Goal: Complete application form

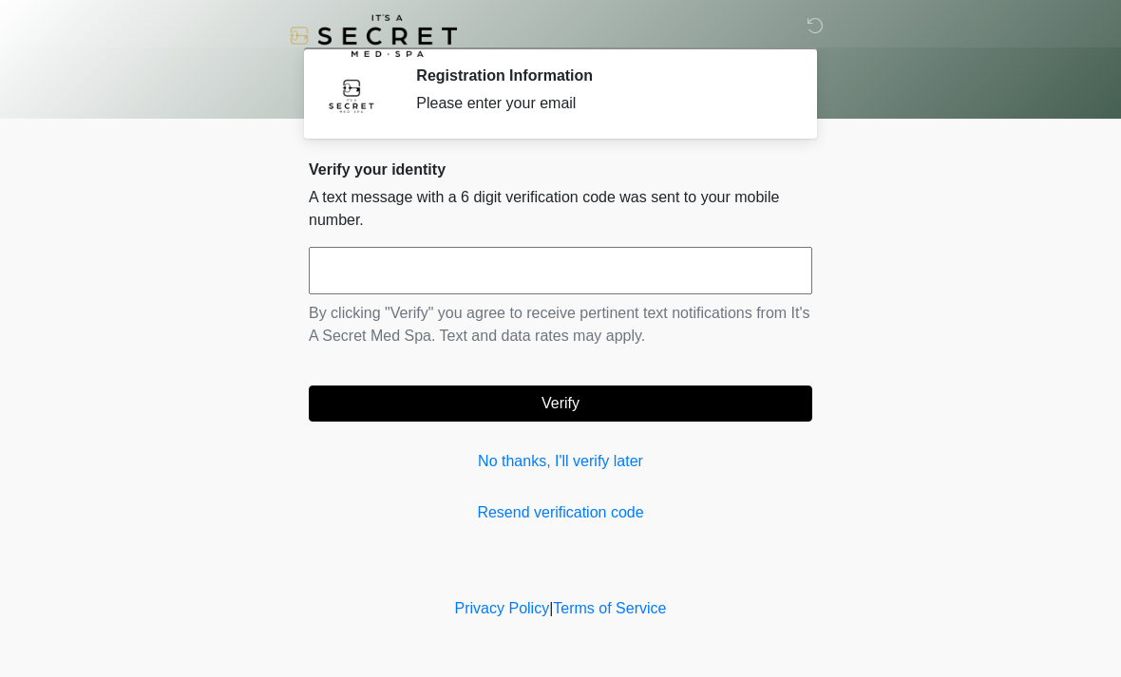
click at [567, 452] on link "No thanks, I'll verify later" at bounding box center [561, 461] width 504 height 23
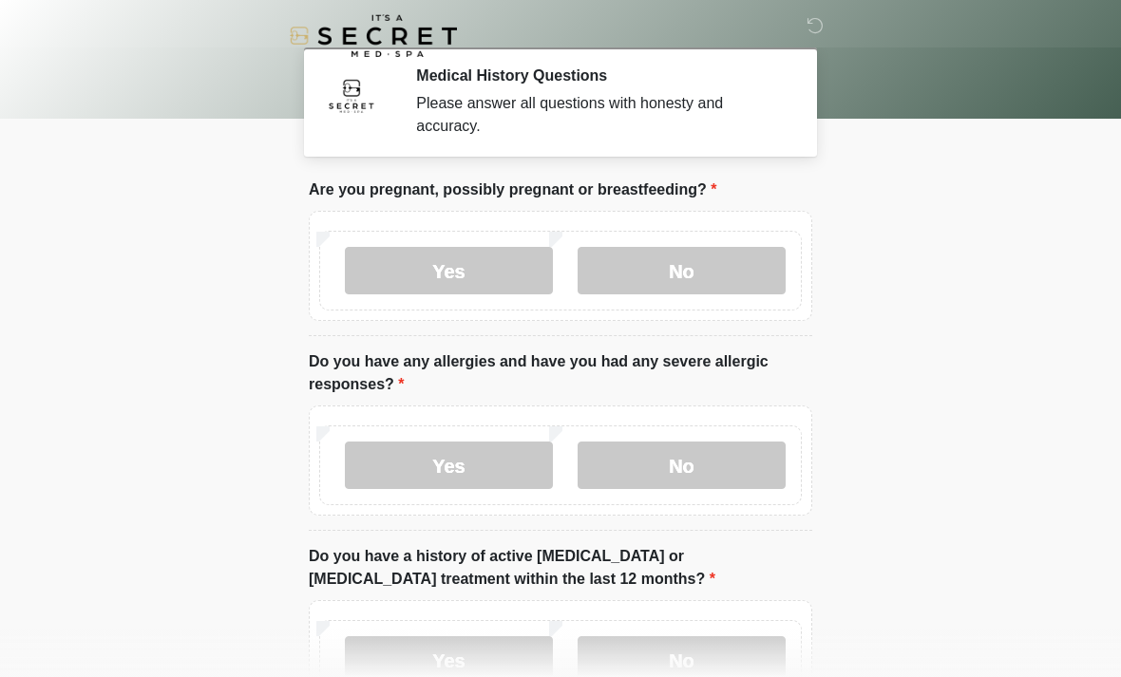
click at [728, 267] on label "No" at bounding box center [682, 271] width 208 height 48
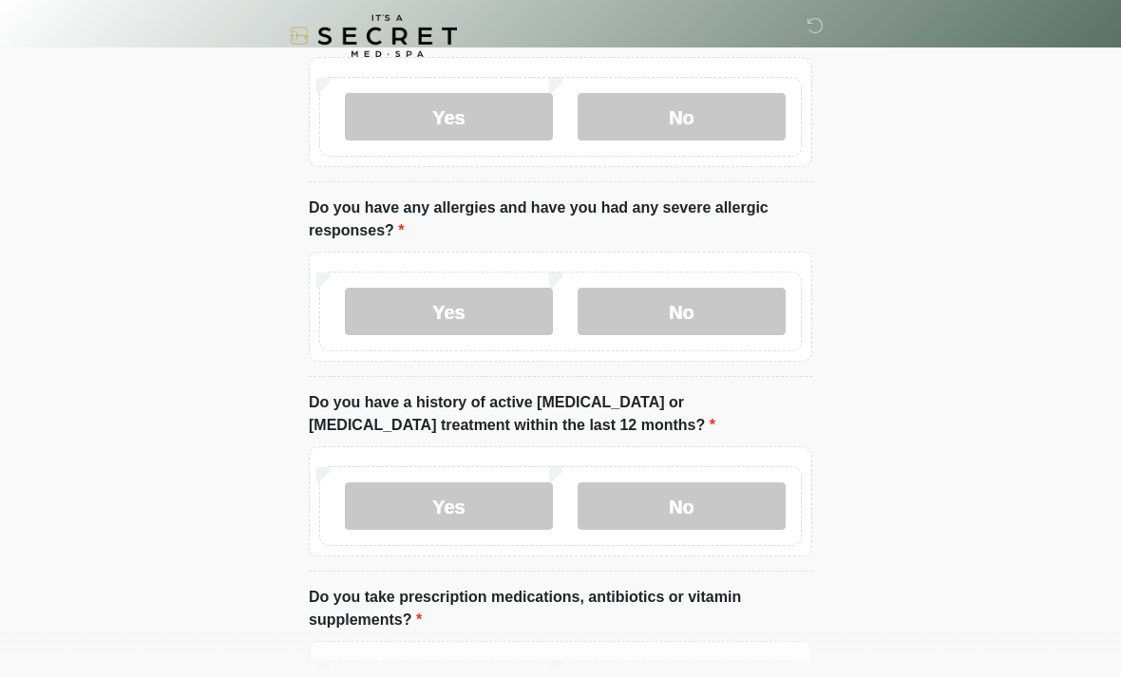
scroll to position [156, 0]
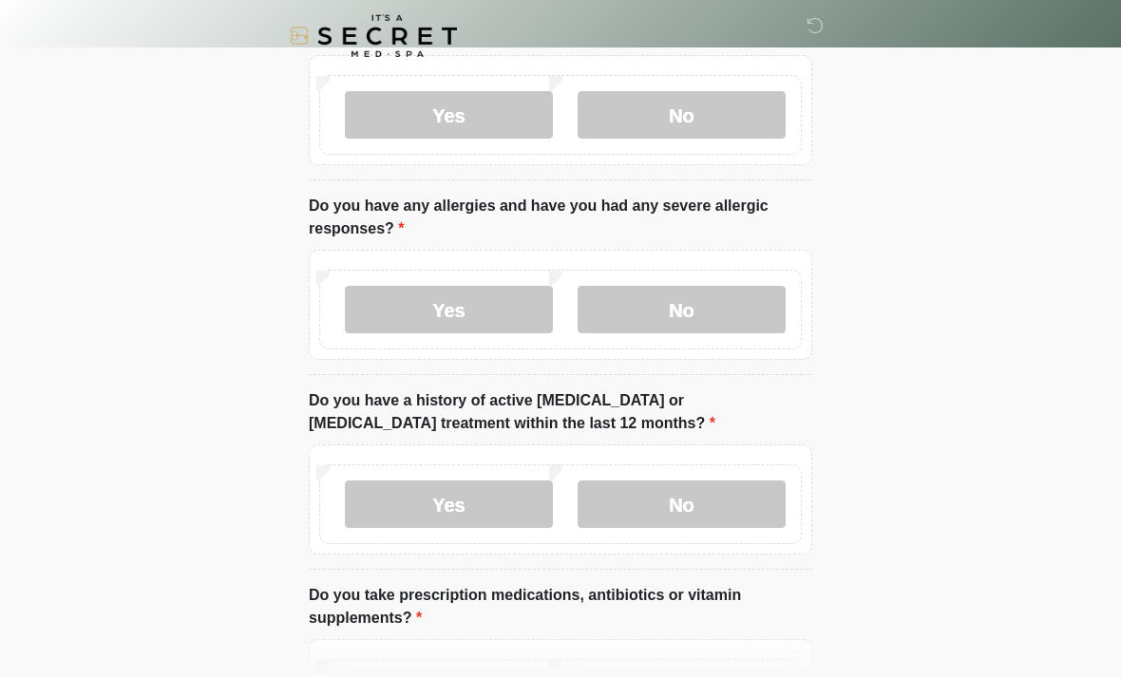
click at [696, 307] on label "No" at bounding box center [682, 310] width 208 height 48
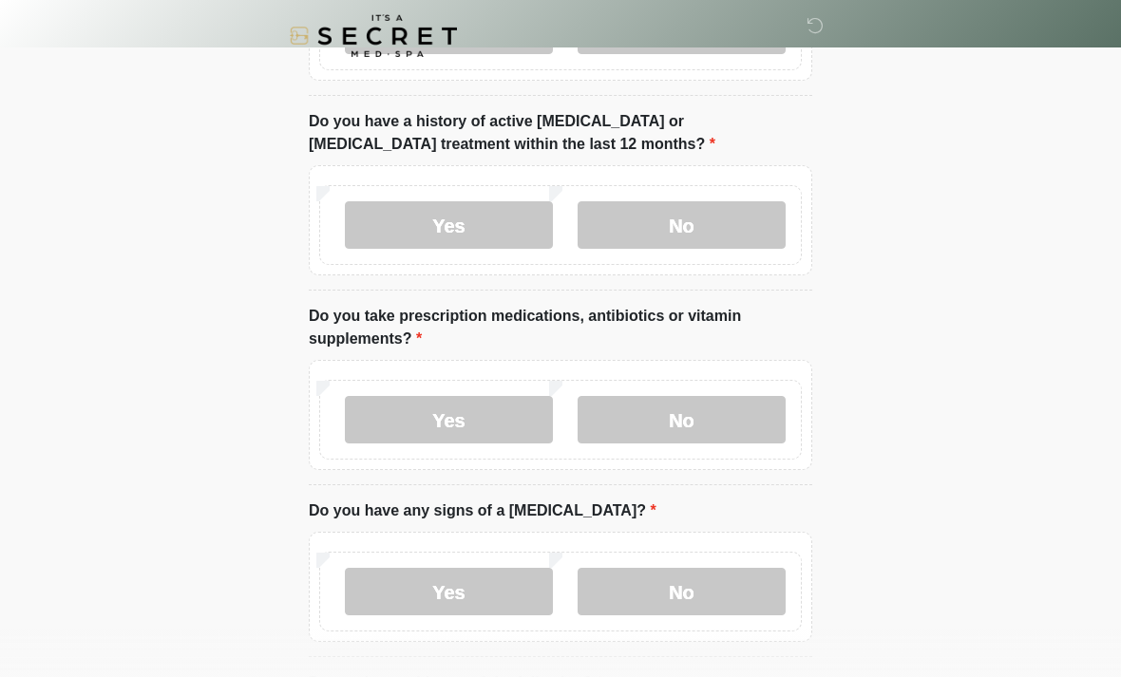
click at [663, 224] on label "No" at bounding box center [682, 225] width 208 height 48
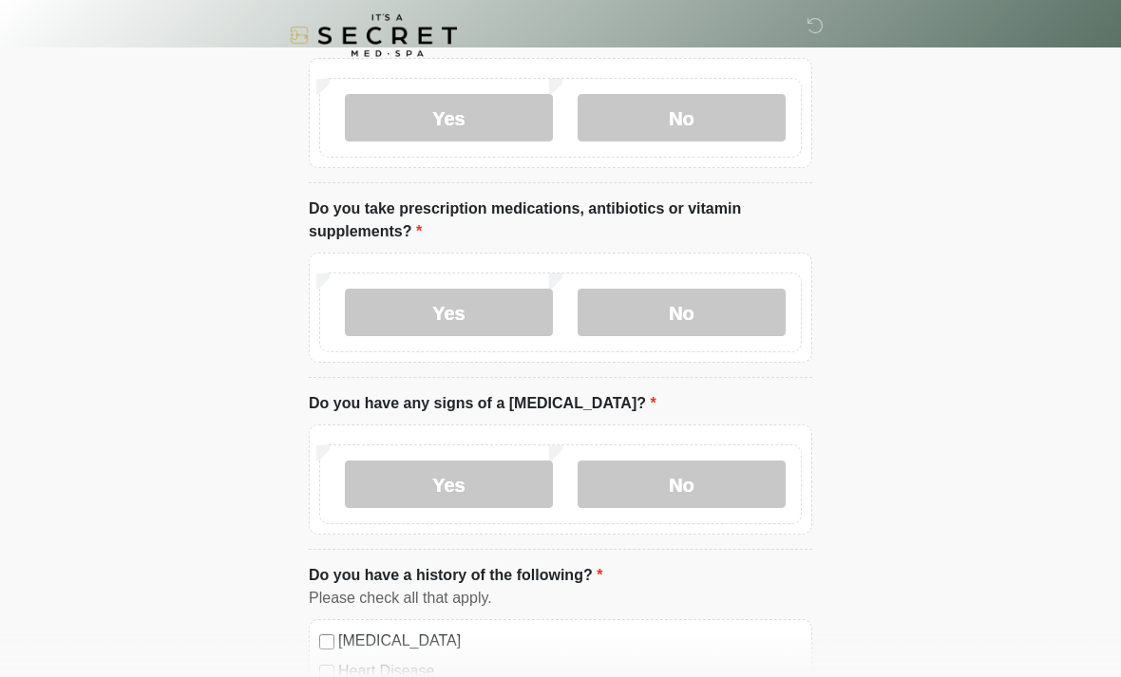
scroll to position [544, 0]
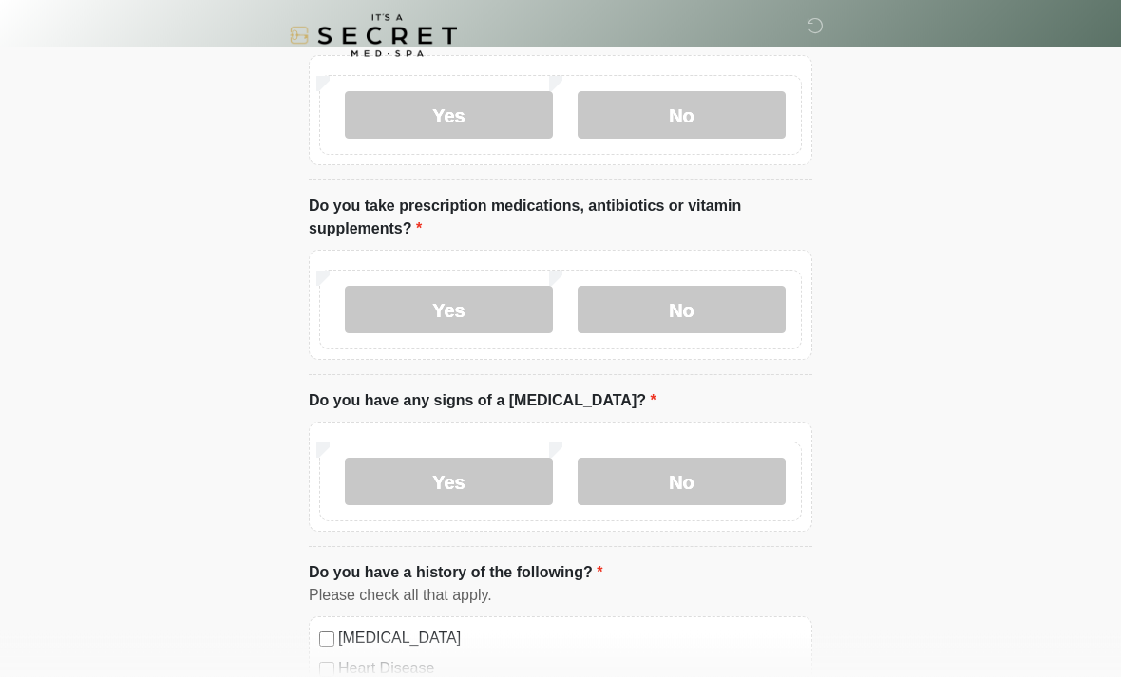
click at [689, 300] on label "No" at bounding box center [682, 311] width 208 height 48
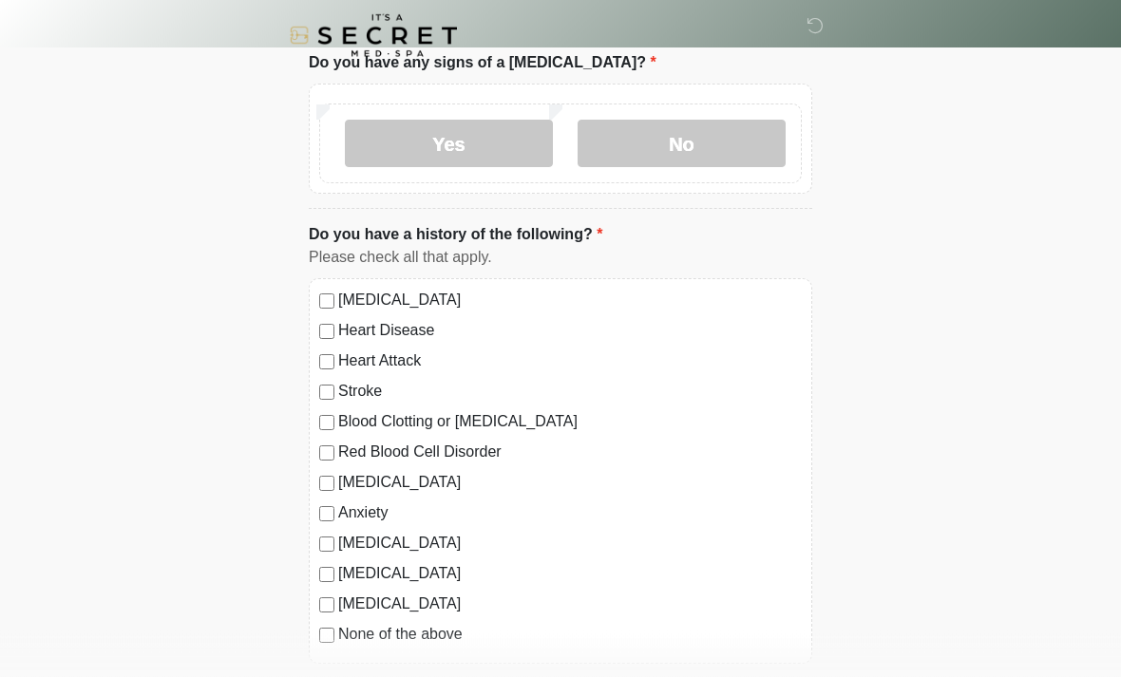
scroll to position [884, 0]
click at [679, 127] on label "No" at bounding box center [682, 144] width 208 height 48
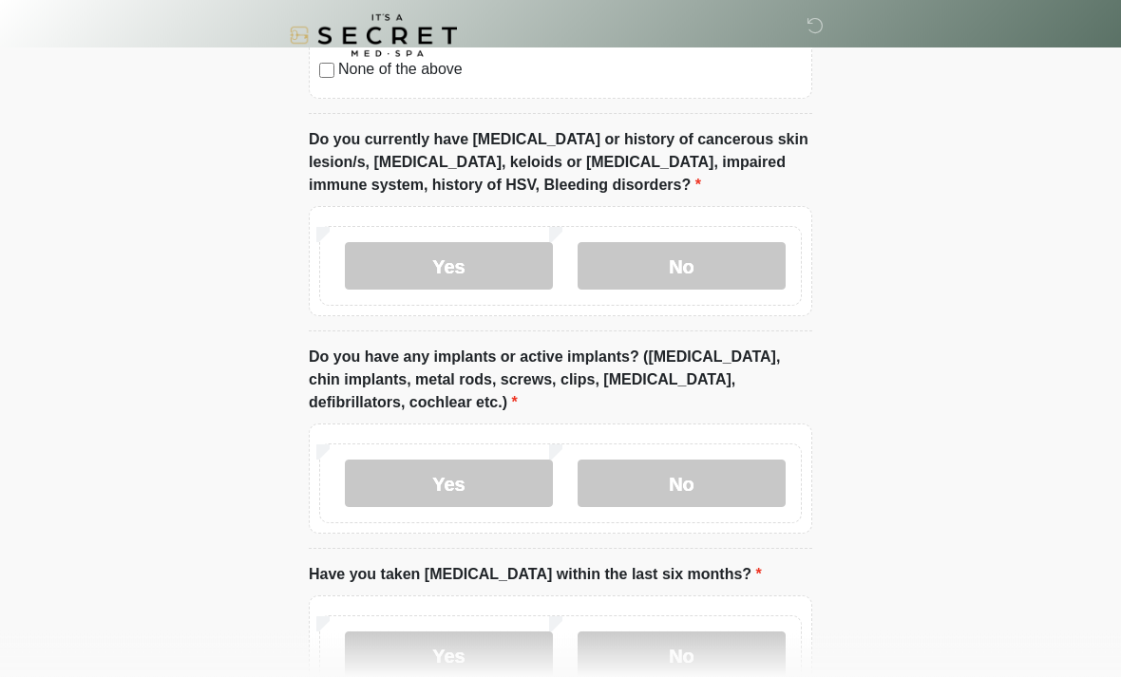
scroll to position [1417, 0]
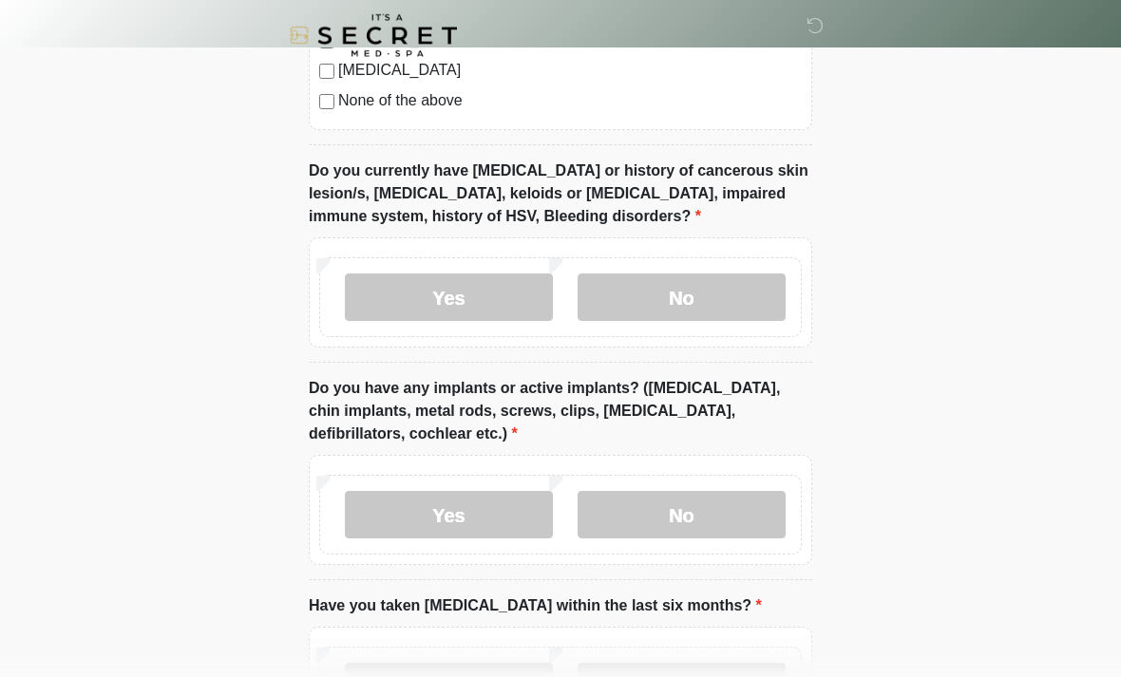
click at [718, 281] on label "No" at bounding box center [682, 299] width 208 height 48
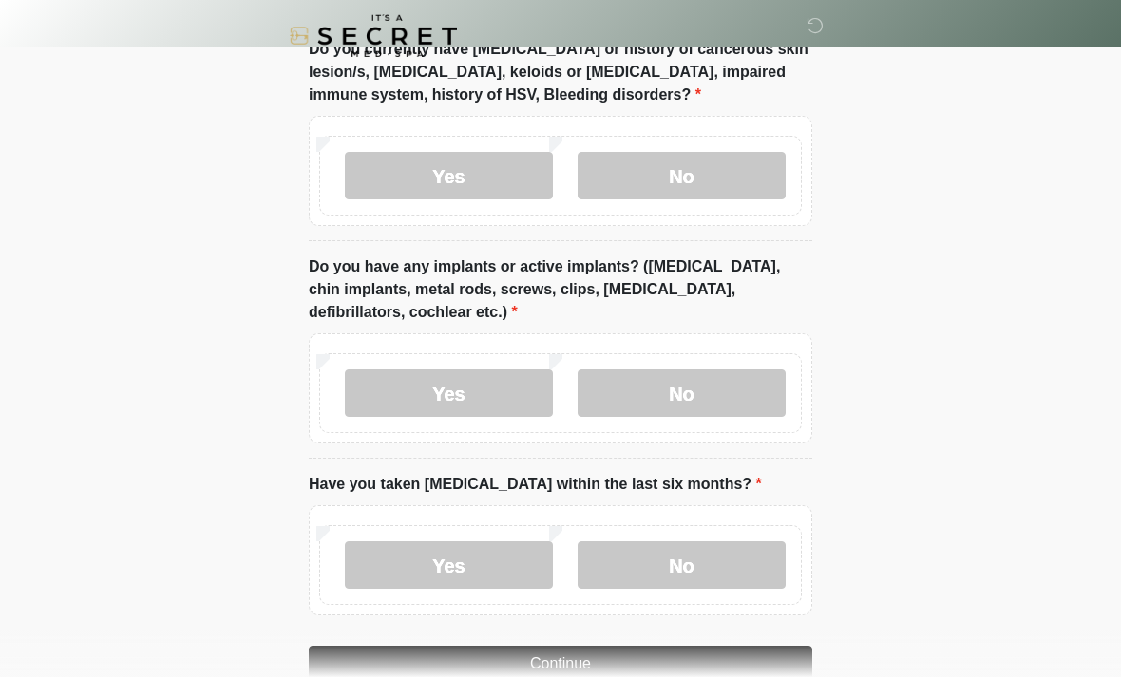
scroll to position [1582, 0]
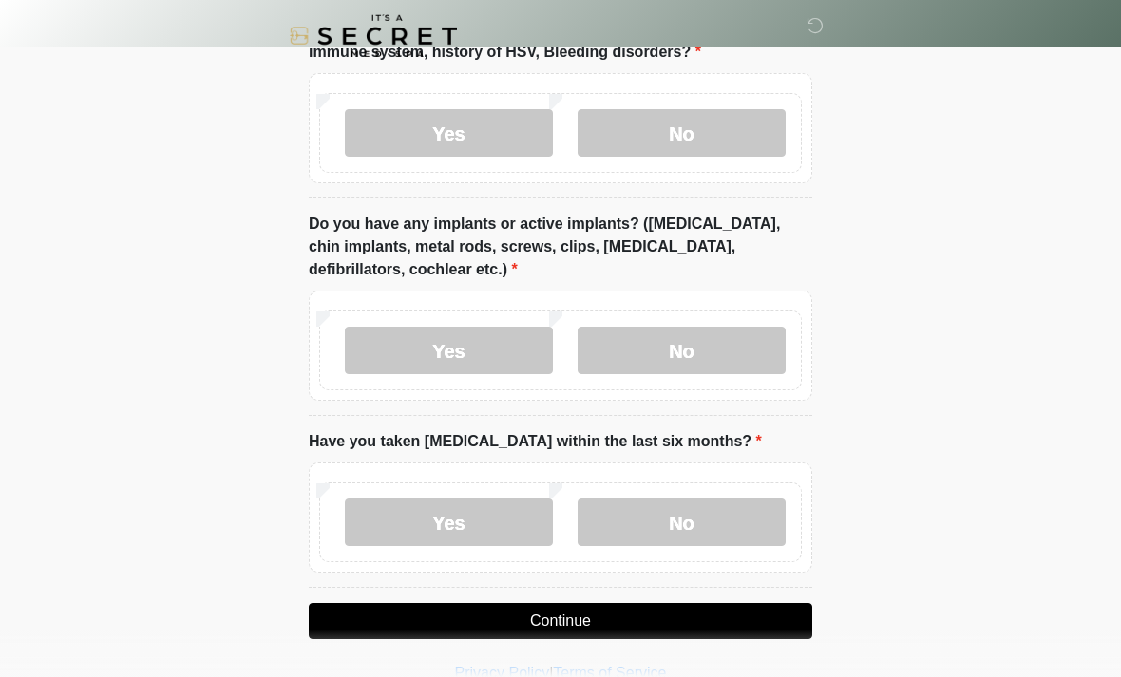
click at [695, 349] on label "No" at bounding box center [682, 351] width 208 height 48
click at [427, 347] on label "Yes" at bounding box center [449, 351] width 208 height 48
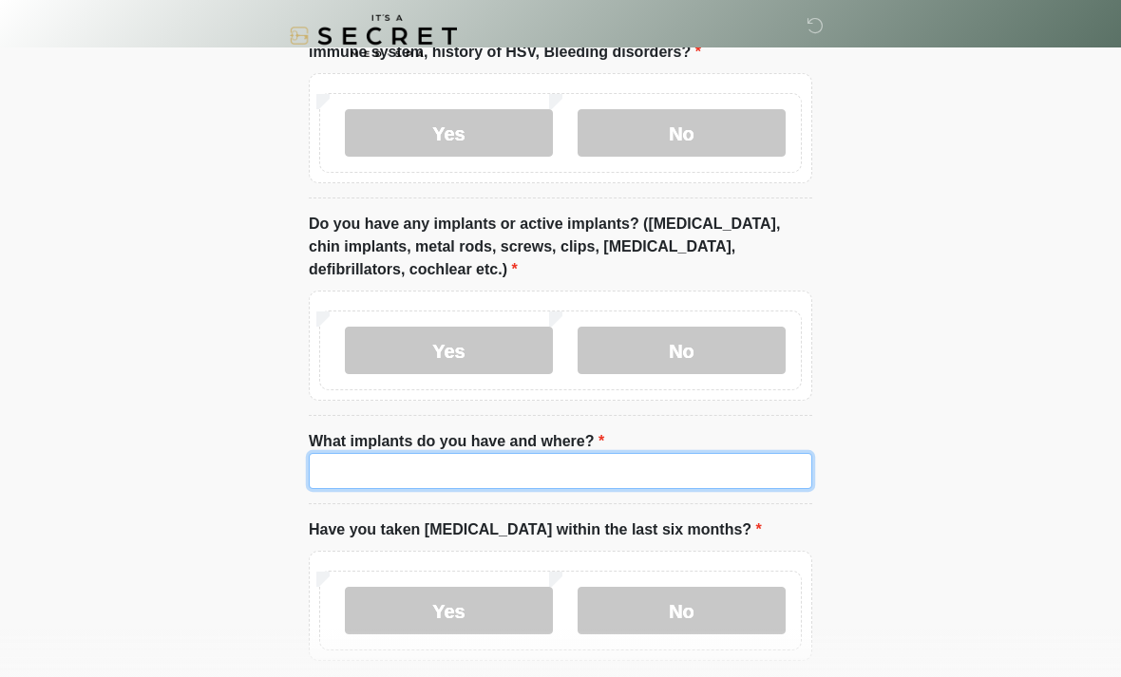
click at [485, 461] on input "What implants do you have and where?" at bounding box center [561, 471] width 504 height 36
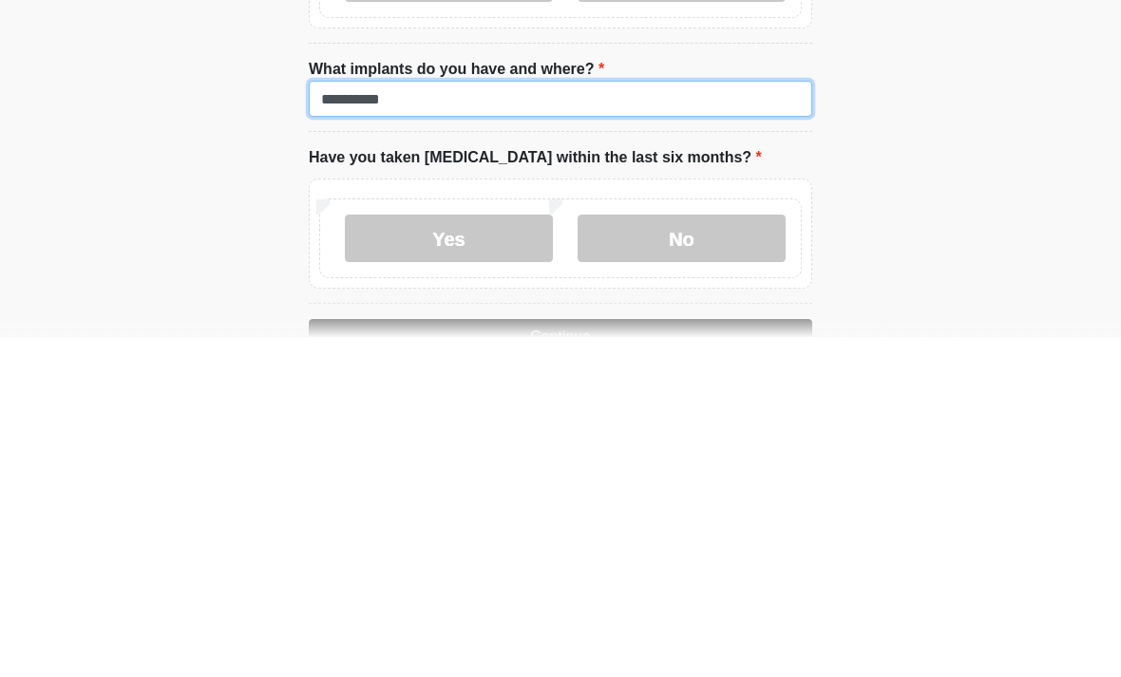
scroll to position [1683, 0]
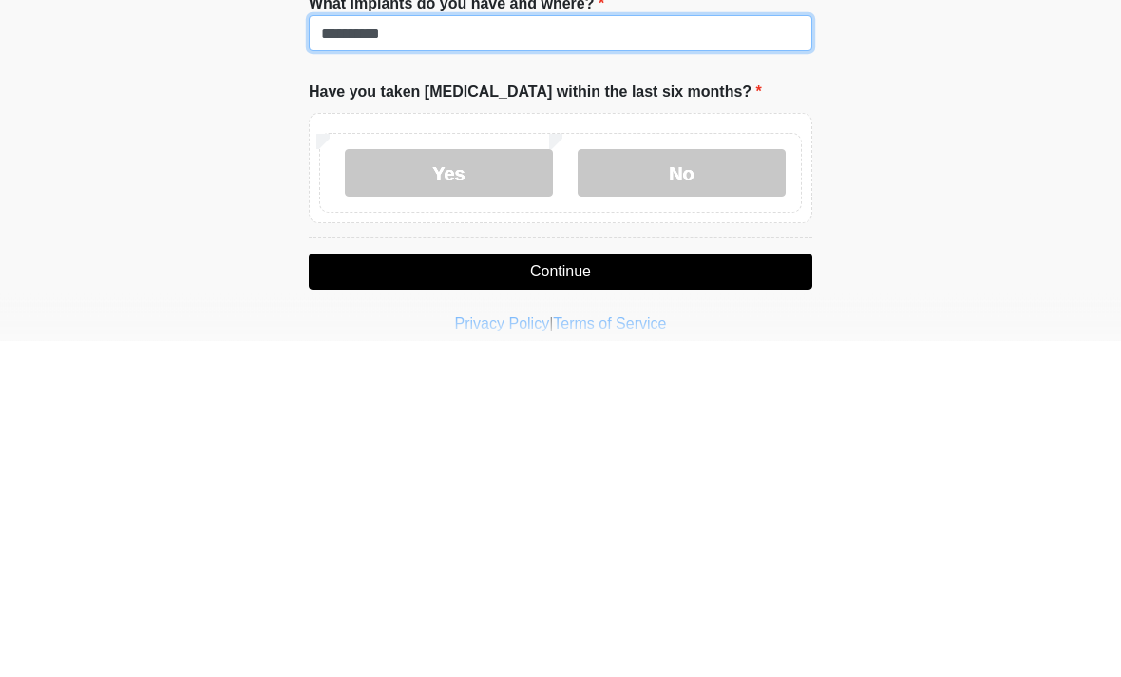
type input "**********"
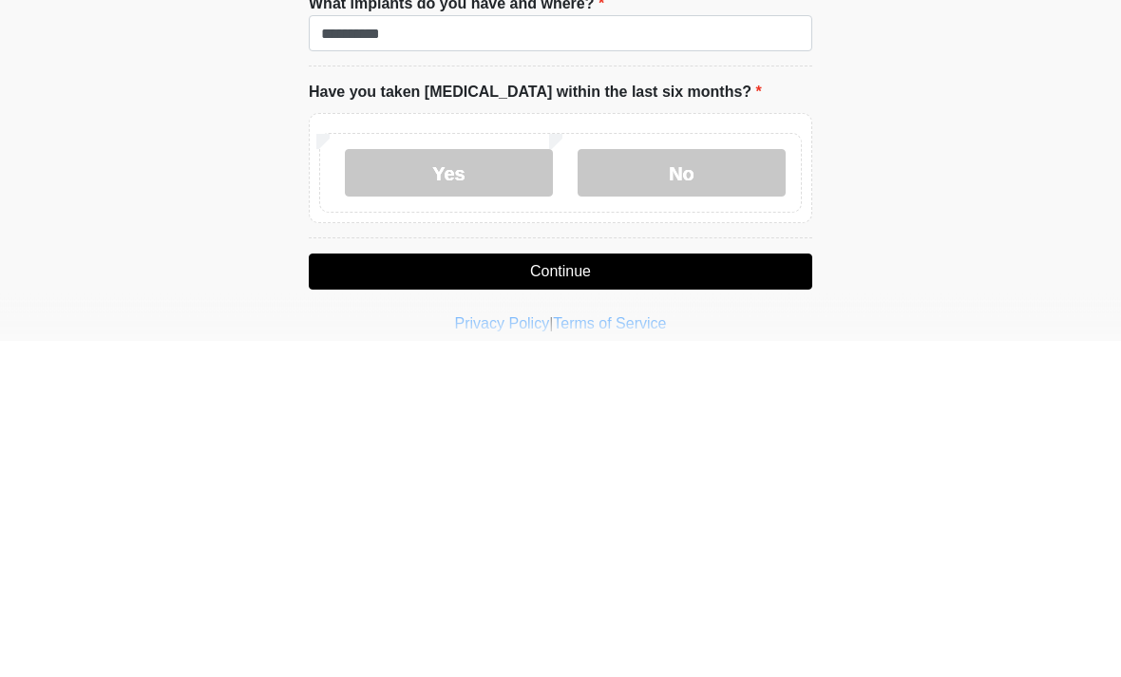
click at [706, 486] on label "No" at bounding box center [682, 510] width 208 height 48
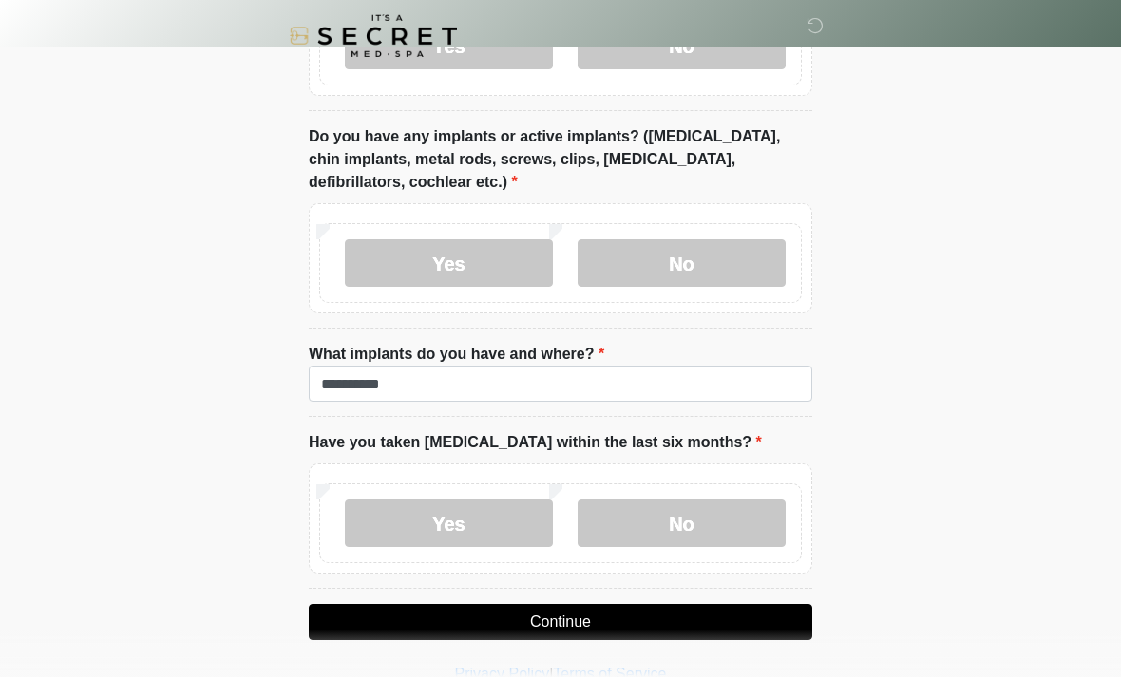
click at [555, 612] on button "Continue" at bounding box center [561, 622] width 504 height 36
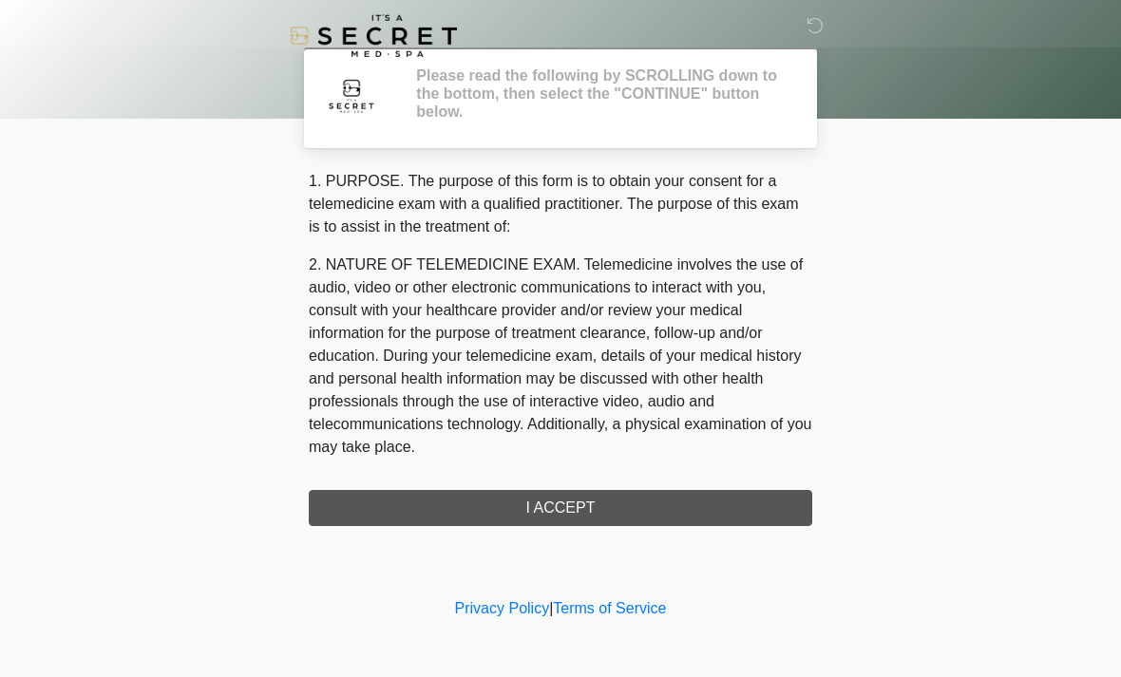
scroll to position [0, 0]
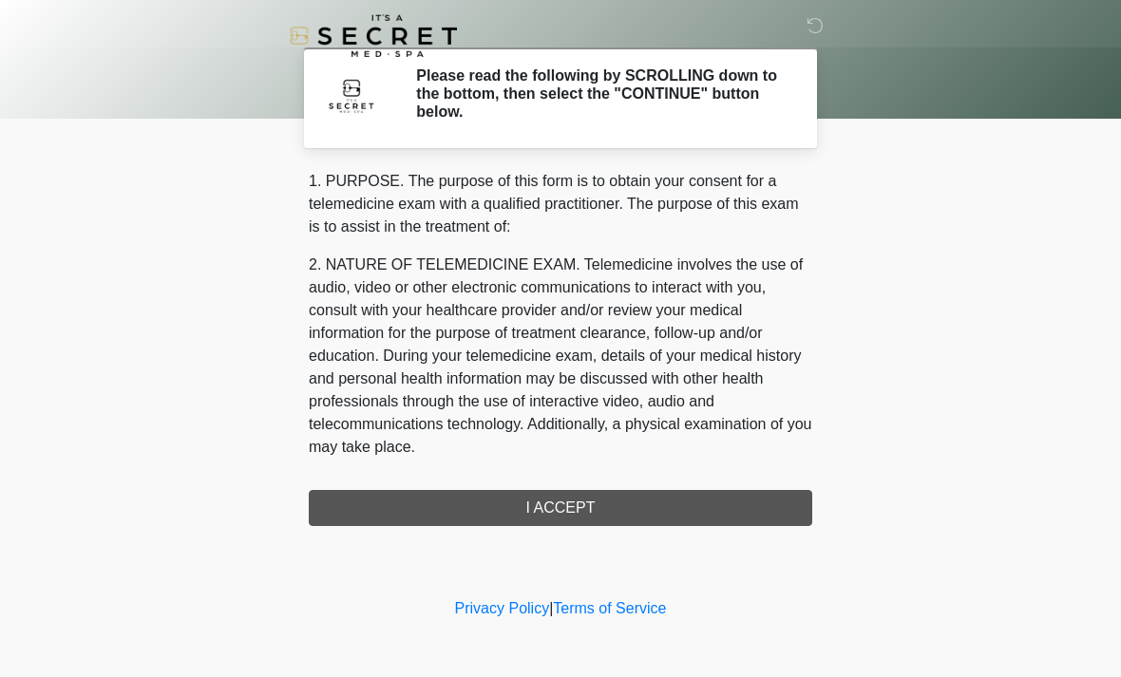
click at [533, 524] on div "1. PURPOSE. The purpose of this form is to obtain your consent for a telemedici…" at bounding box center [561, 348] width 504 height 356
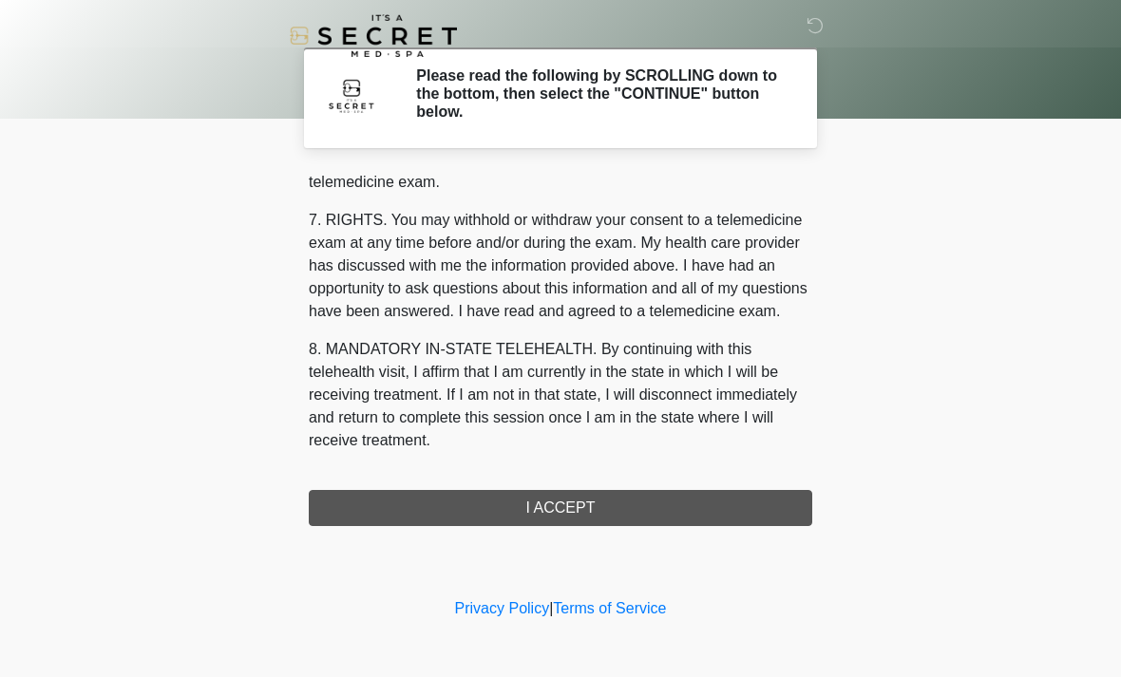
click at [546, 505] on div "1. PURPOSE. The purpose of this form is to obtain your consent for a telemedici…" at bounding box center [561, 348] width 504 height 356
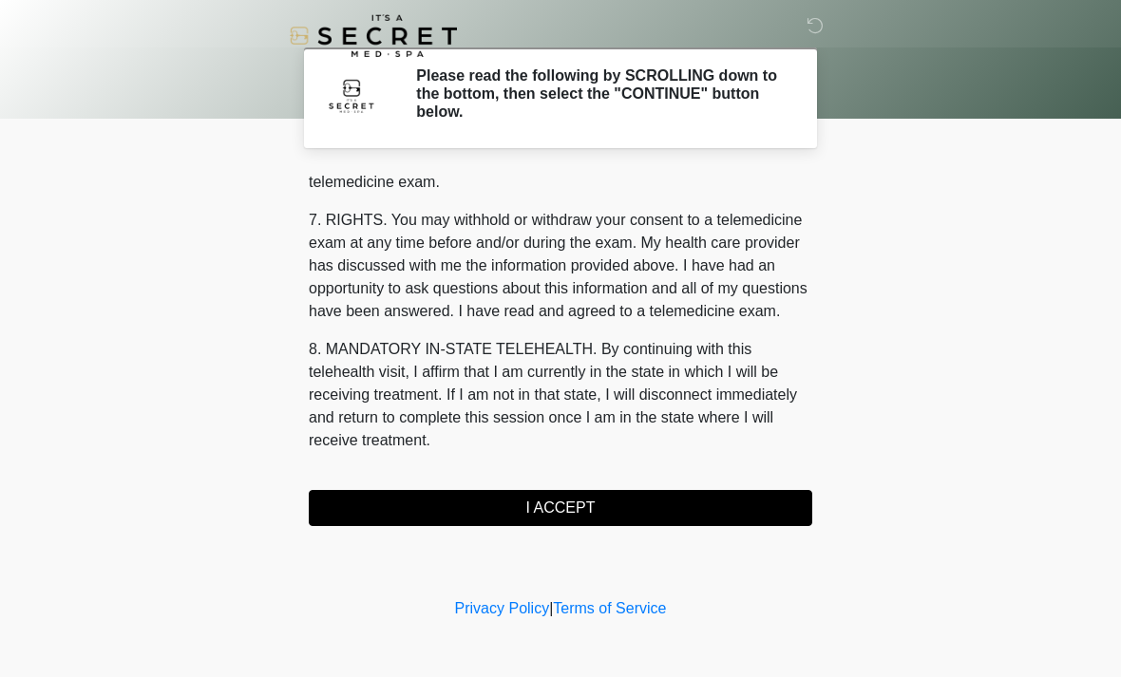
click at [566, 503] on button "I ACCEPT" at bounding box center [561, 508] width 504 height 36
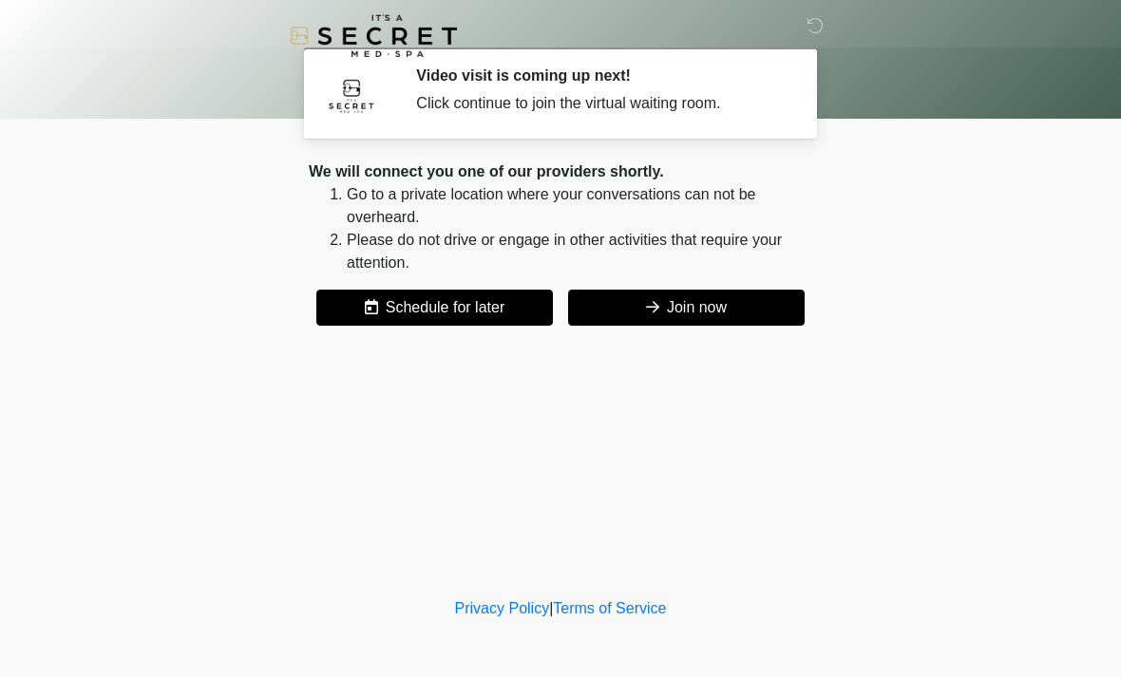
click at [690, 311] on button "Join now" at bounding box center [686, 308] width 237 height 36
